Goal: Task Accomplishment & Management: Complete application form

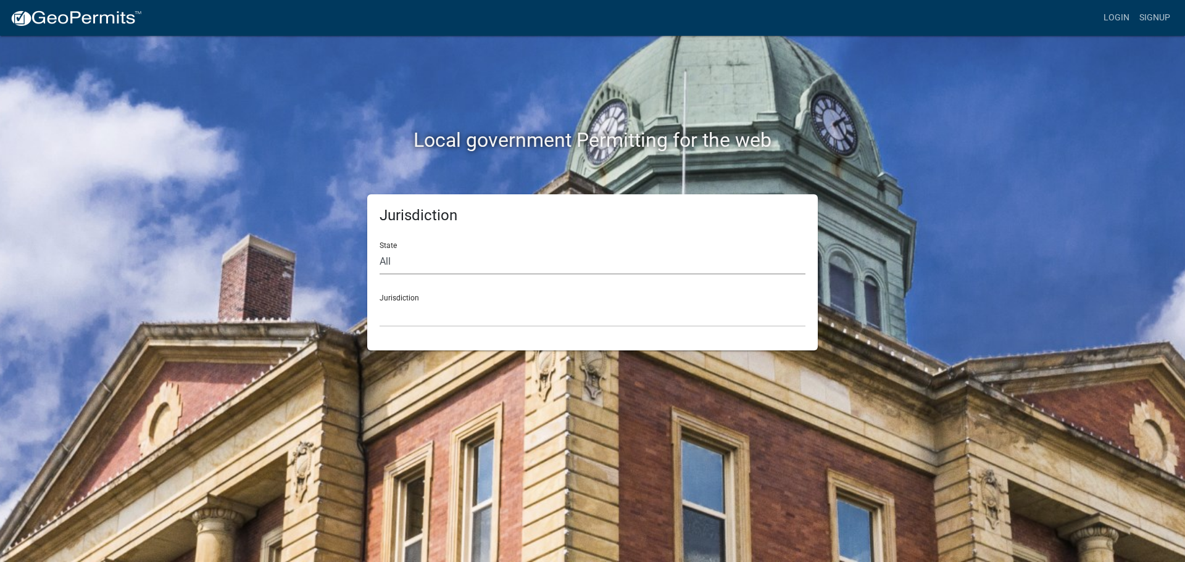
click at [424, 267] on select "All [US_STATE] [US_STATE] [US_STATE] [US_STATE] [US_STATE] [US_STATE] [US_STATE…" at bounding box center [593, 261] width 426 height 25
select select "[US_STATE]"
click at [380, 249] on select "All [US_STATE] [US_STATE] [US_STATE] [US_STATE] [US_STATE] [US_STATE] [US_STATE…" at bounding box center [593, 261] width 426 height 25
click at [573, 316] on select "[GEOGRAPHIC_DATA], [US_STATE] [GEOGRAPHIC_DATA], [US_STATE] [GEOGRAPHIC_DATA], …" at bounding box center [593, 314] width 426 height 25
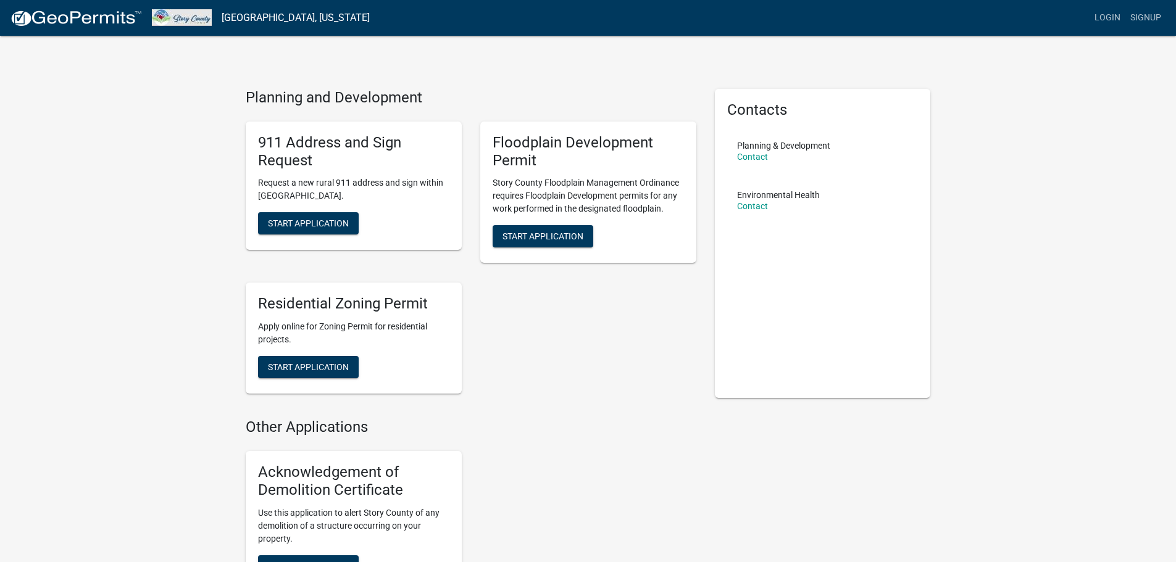
scroll to position [123, 0]
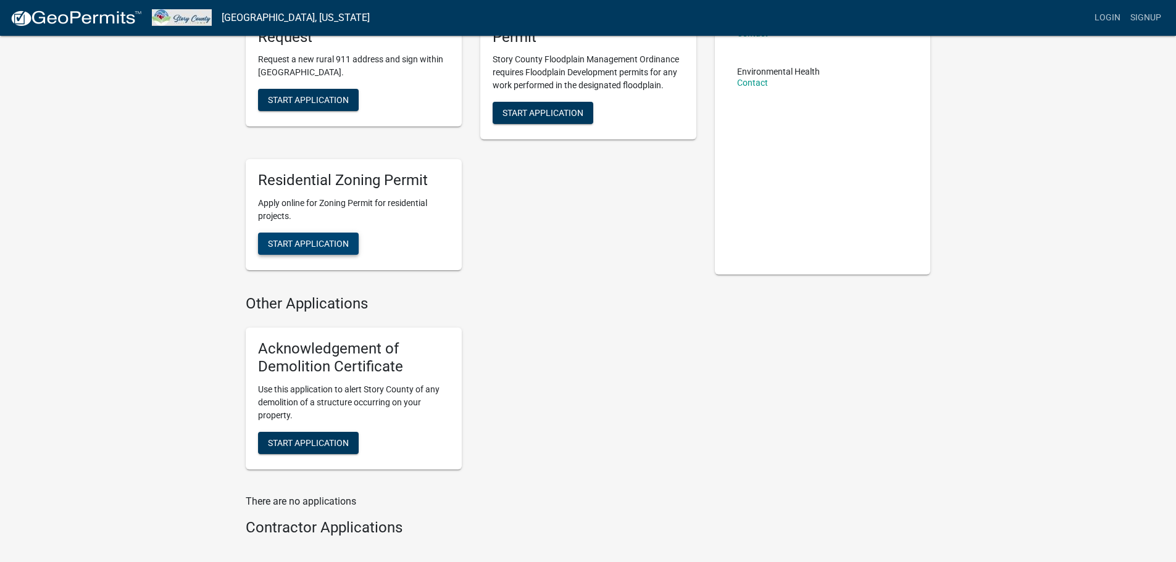
click at [333, 244] on span "Start Application" at bounding box center [308, 244] width 81 height 10
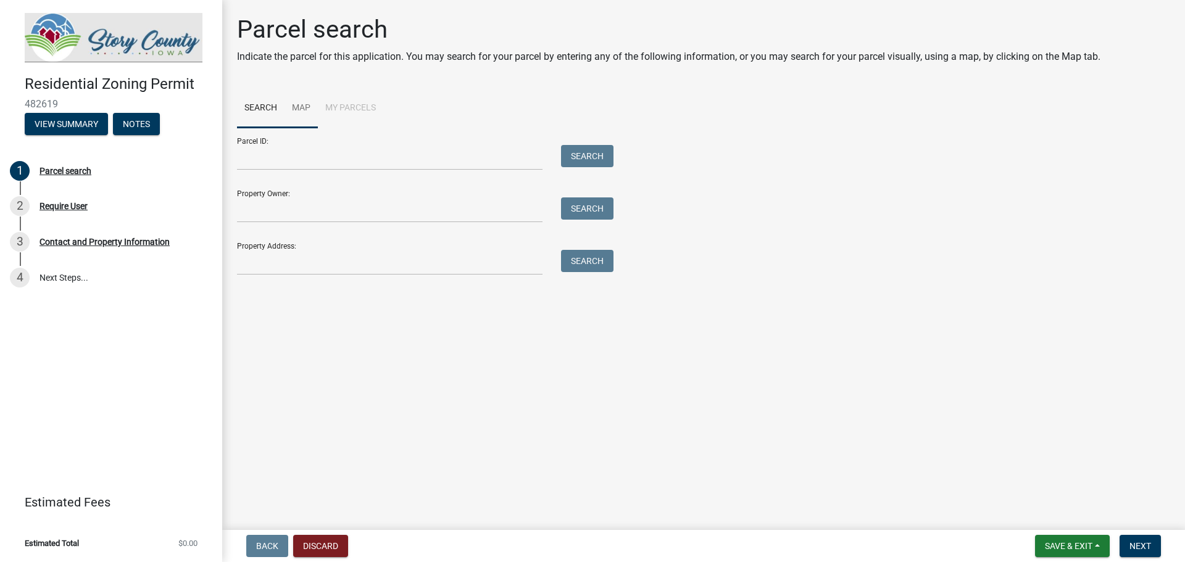
click at [309, 112] on link "Map" at bounding box center [301, 109] width 33 height 40
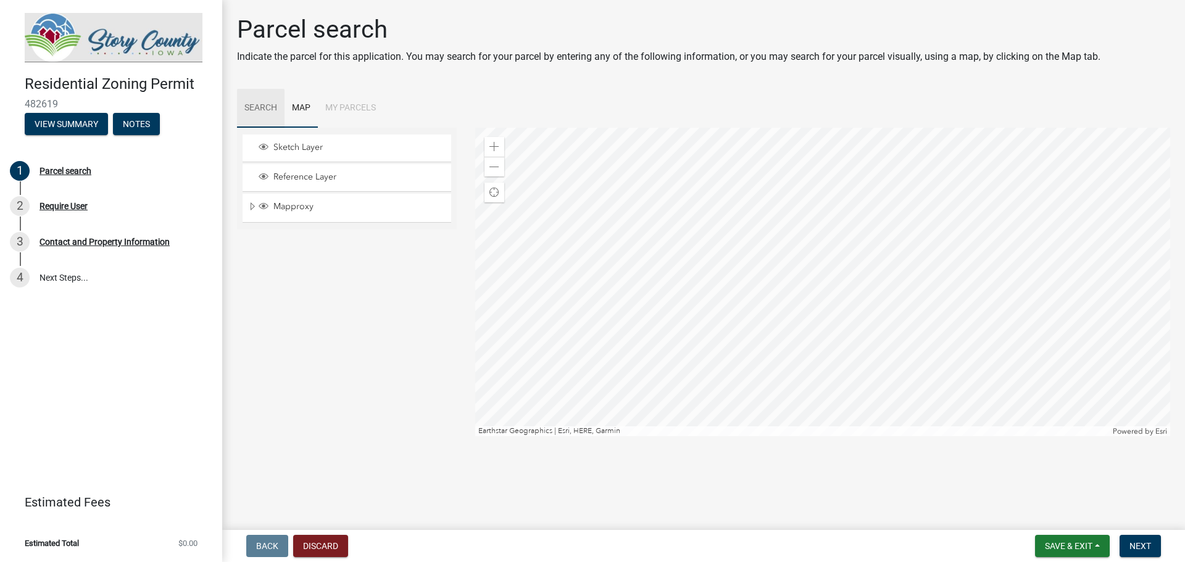
click at [257, 105] on link "Search" at bounding box center [261, 109] width 48 height 40
